Goal: Task Accomplishment & Management: Manage account settings

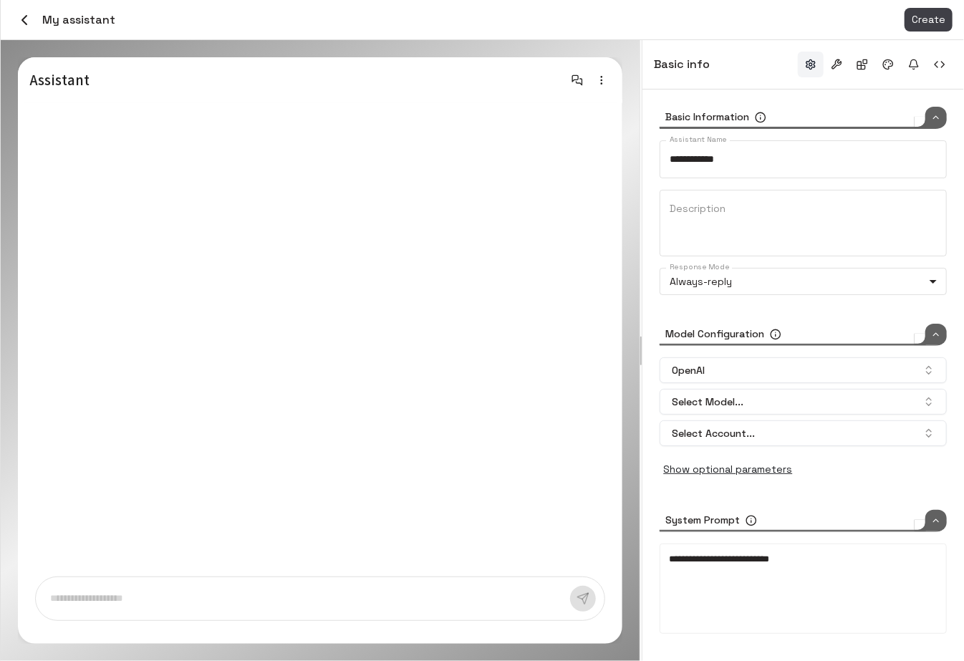
type input "*****"
click at [20, 18] on icon "button" at bounding box center [24, 19] width 17 height 17
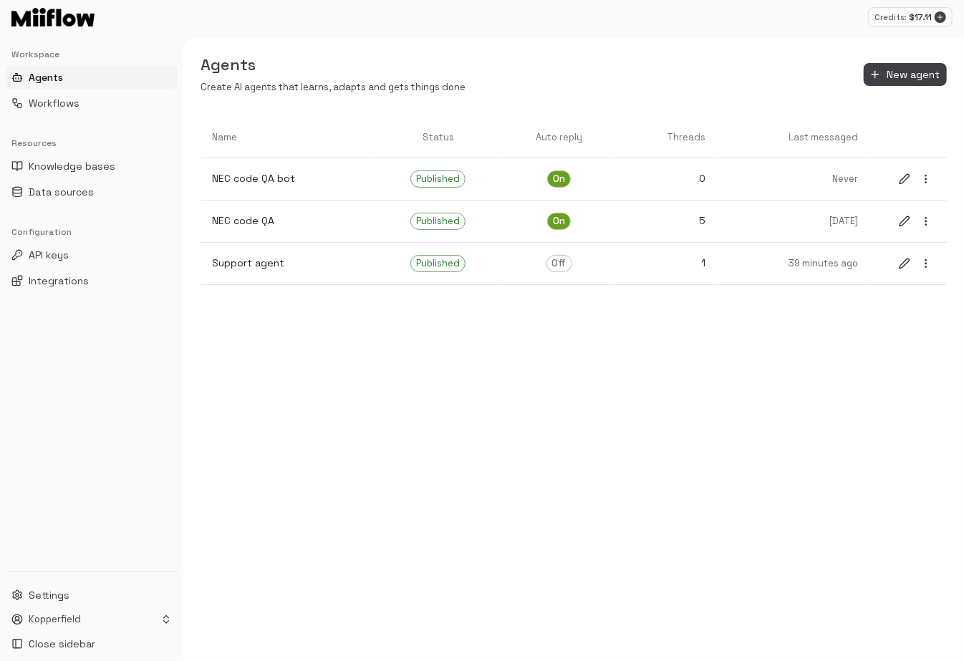
click at [516, 375] on div "Name Status Auto reply Threads Last messaged NEC code QA bot Published On 0 Nev…" at bounding box center [573, 388] width 780 height 543
click at [101, 619] on html "Credits: $ 17.11 Workspace Agents Workflows Resources Knowledge bases Data sour…" at bounding box center [482, 330] width 964 height 661
click at [263, 581] on html "Credits: $ 17.11 Workspace Agents Workflows Resources Knowledge bases Data sour…" at bounding box center [482, 330] width 964 height 661
click at [823, 399] on div "Name Status Auto reply Threads Last messaged NEC code QA bot Published On 0 Nev…" at bounding box center [573, 388] width 780 height 543
